Goal: Task Accomplishment & Management: Manage account settings

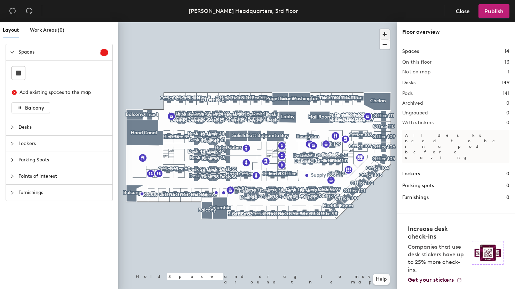
click at [384, 35] on span "button" at bounding box center [385, 34] width 10 height 10
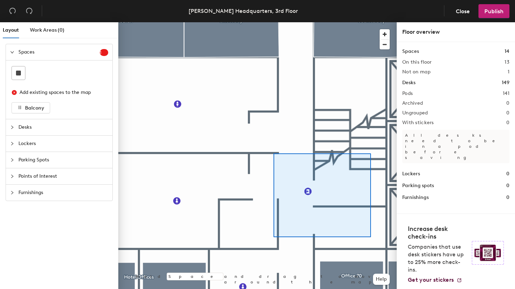
click at [398, 215] on div "Layout Work Areas (0) Spaces 1 Add existing spaces to the map Balcony Desks Loc…" at bounding box center [257, 157] width 515 height 270
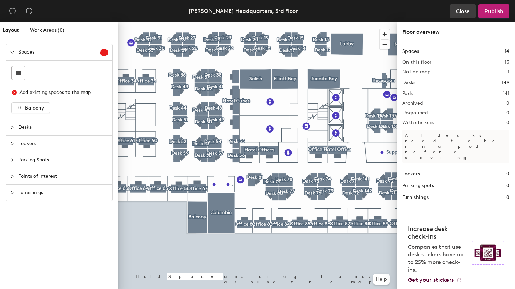
click at [470, 10] on span "Close" at bounding box center [463, 11] width 14 height 7
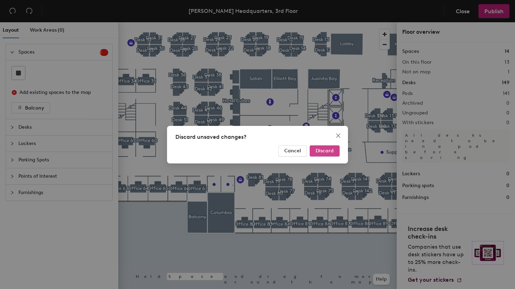
click at [320, 146] on button "Discard" at bounding box center [325, 150] width 30 height 11
click at [329, 148] on body "Skip navigation Schedule Office People Analytics Visits Deliveries Services Man…" at bounding box center [257, 144] width 515 height 289
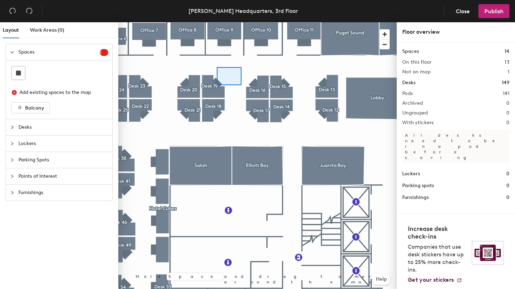
click at [238, 22] on div at bounding box center [257, 22] width 278 height 0
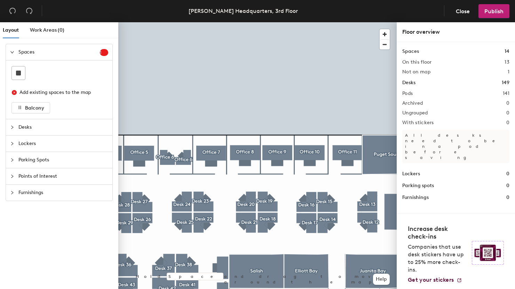
click at [206, 22] on div at bounding box center [257, 22] width 278 height 0
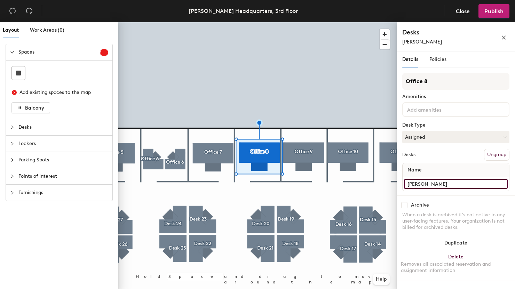
click at [444, 182] on input "[PERSON_NAME]" at bounding box center [456, 184] width 104 height 10
click at [440, 182] on input "[PERSON_NAME]" at bounding box center [456, 184] width 104 height 10
type input "Ame O'[PERSON_NAME]"
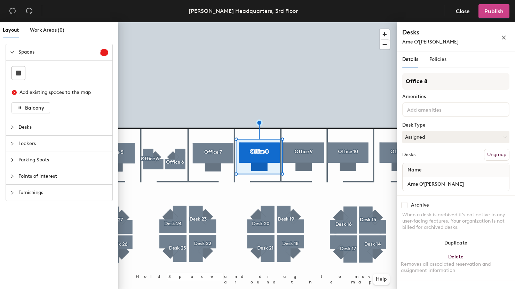
click at [493, 9] on span "Publish" at bounding box center [493, 11] width 19 height 7
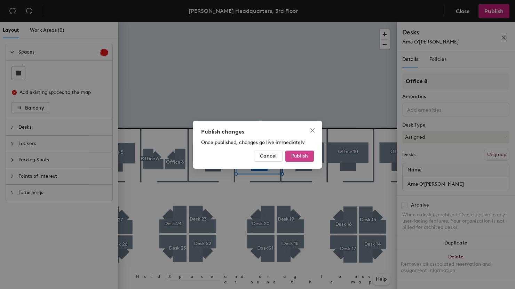
click at [298, 155] on span "Publish" at bounding box center [299, 156] width 17 height 6
